Goal: Communication & Community: Answer question/provide support

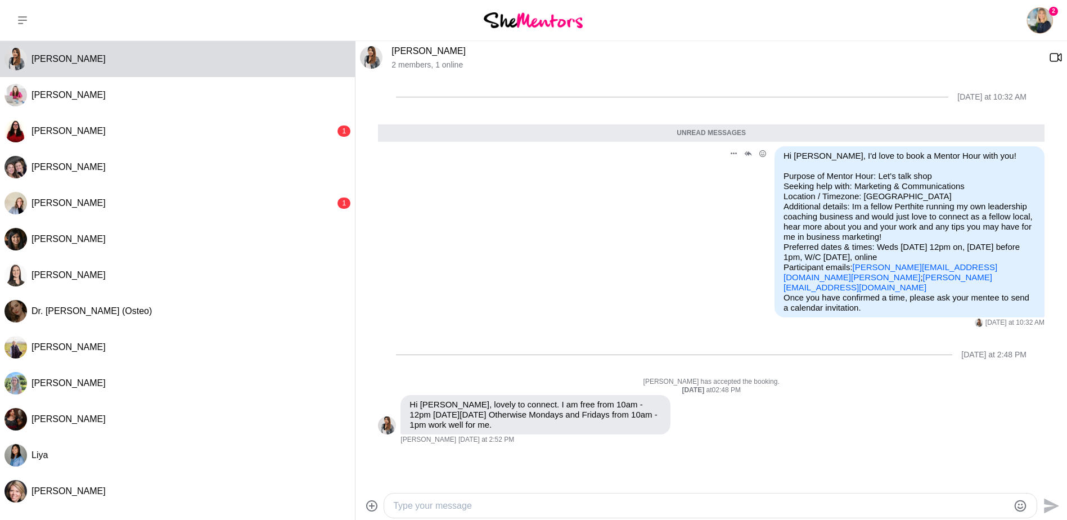
click at [875, 268] on link "[PERSON_NAME][EMAIL_ADDRESS][DOMAIN_NAME][PERSON_NAME]" at bounding box center [890, 272] width 214 height 20
drag, startPoint x: 851, startPoint y: 268, endPoint x: 949, endPoint y: 267, distance: 97.3
click at [949, 267] on p "Purpose of Mentor Hour: Let's talk shop Seeking help with: Marketing & Communic…" at bounding box center [909, 231] width 252 height 121
drag, startPoint x: 949, startPoint y: 267, endPoint x: 888, endPoint y: 268, distance: 60.7
copy p "[PERSON_NAME][EMAIL_ADDRESS][DOMAIN_NAME][PERSON_NAME]"
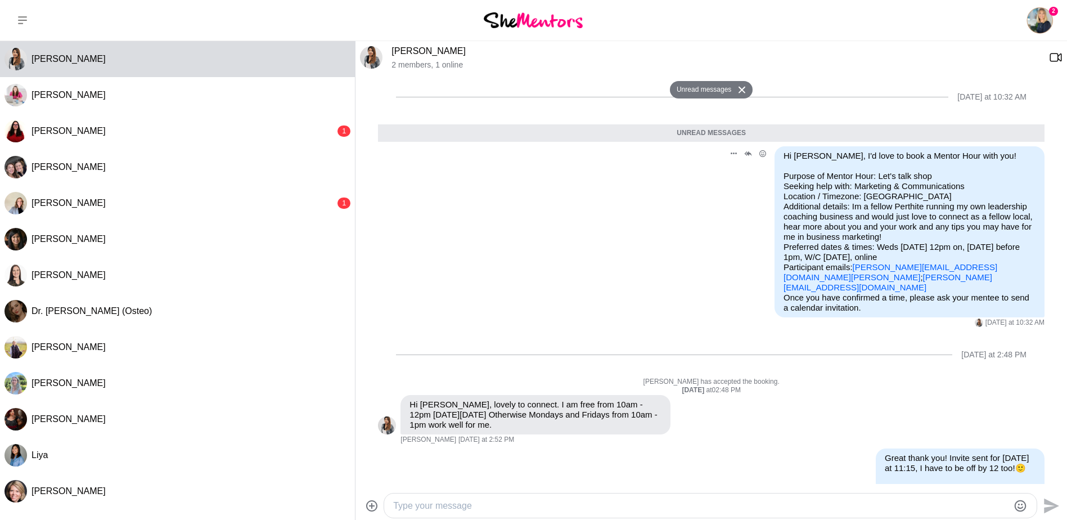
scroll to position [160, 0]
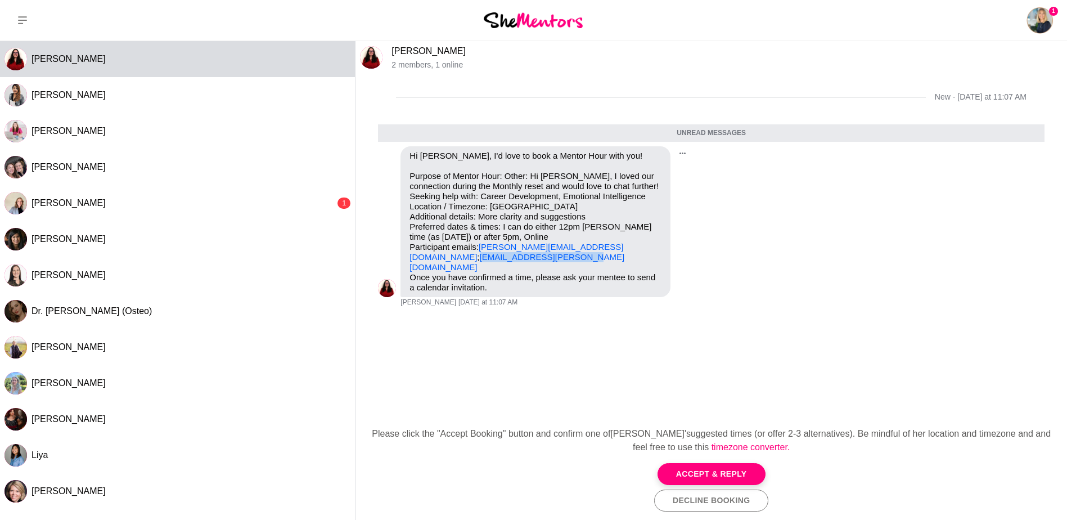
drag, startPoint x: 510, startPoint y: 256, endPoint x: 405, endPoint y: 261, distance: 104.7
click at [405, 261] on div "Hi Laura Thain, I'd love to book a Mentor Hour with you! Purpose of Mentor Hour…" at bounding box center [535, 221] width 270 height 151
drag, startPoint x: 405, startPoint y: 261, endPoint x: 443, endPoint y: 254, distance: 38.4
copy link "lidija.mcinnes@gmail.com"
click at [741, 470] on button "Accept & Reply" at bounding box center [711, 474] width 108 height 22
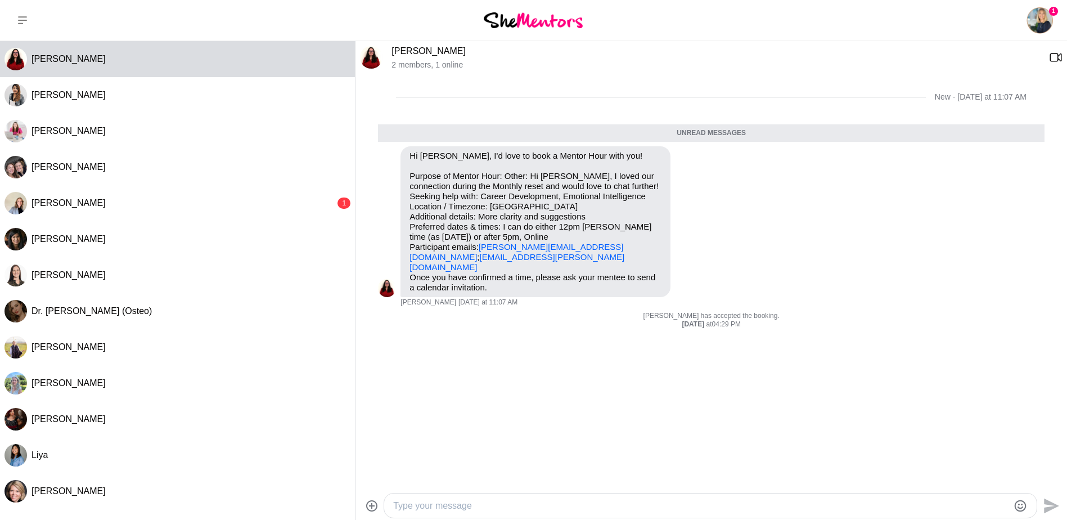
click at [413, 511] on textarea "Type your message" at bounding box center [700, 505] width 615 height 13
type textarea "y"
type textarea "Yes of course, I'll send an invite through now! :-)"
click at [1050, 502] on icon "Send" at bounding box center [1051, 499] width 15 height 15
